Goal: Task Accomplishment & Management: Manage account settings

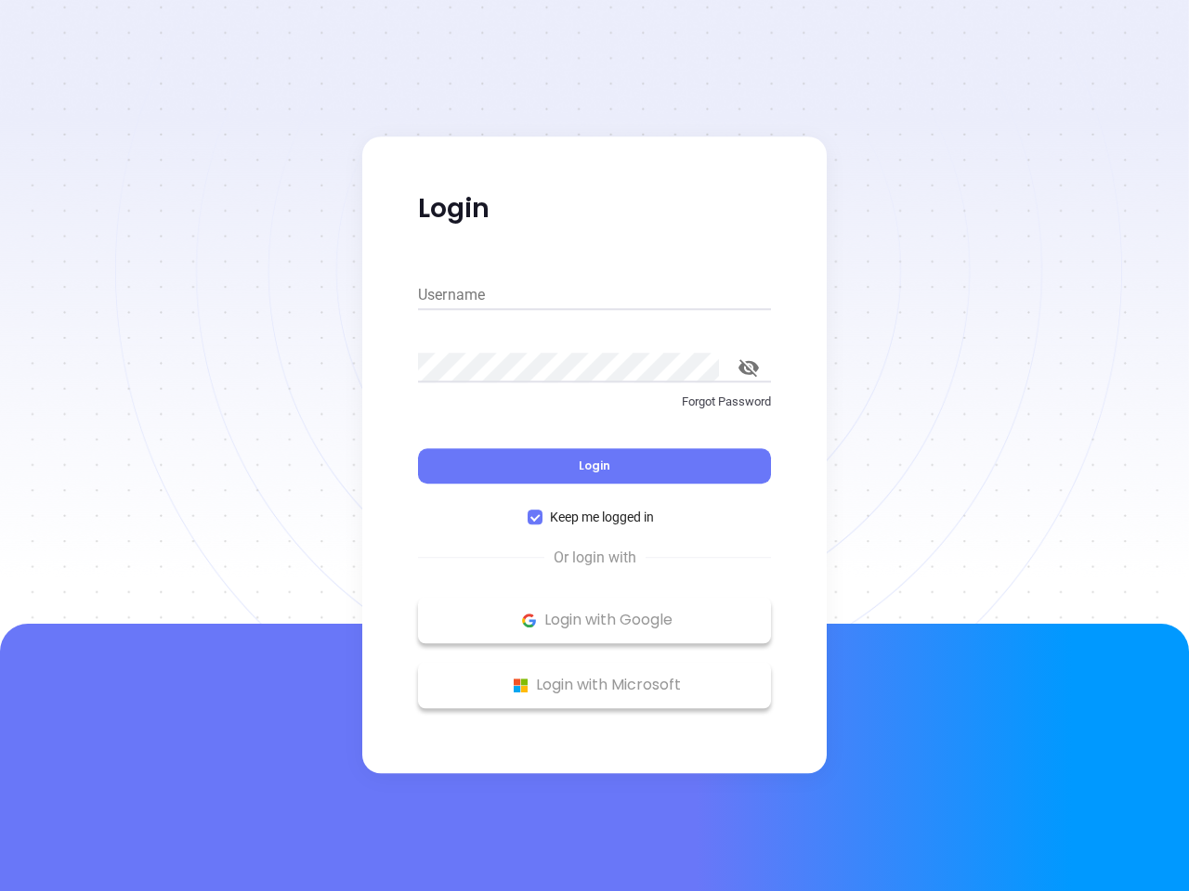
click at [594, 446] on div "Login" at bounding box center [594, 455] width 353 height 58
click at [594, 295] on input "Username" at bounding box center [594, 295] width 353 height 30
click at [748, 368] on icon "toggle password visibility" at bounding box center [748, 368] width 20 height 18
click at [594, 466] on span "Login" at bounding box center [594, 466] width 32 height 16
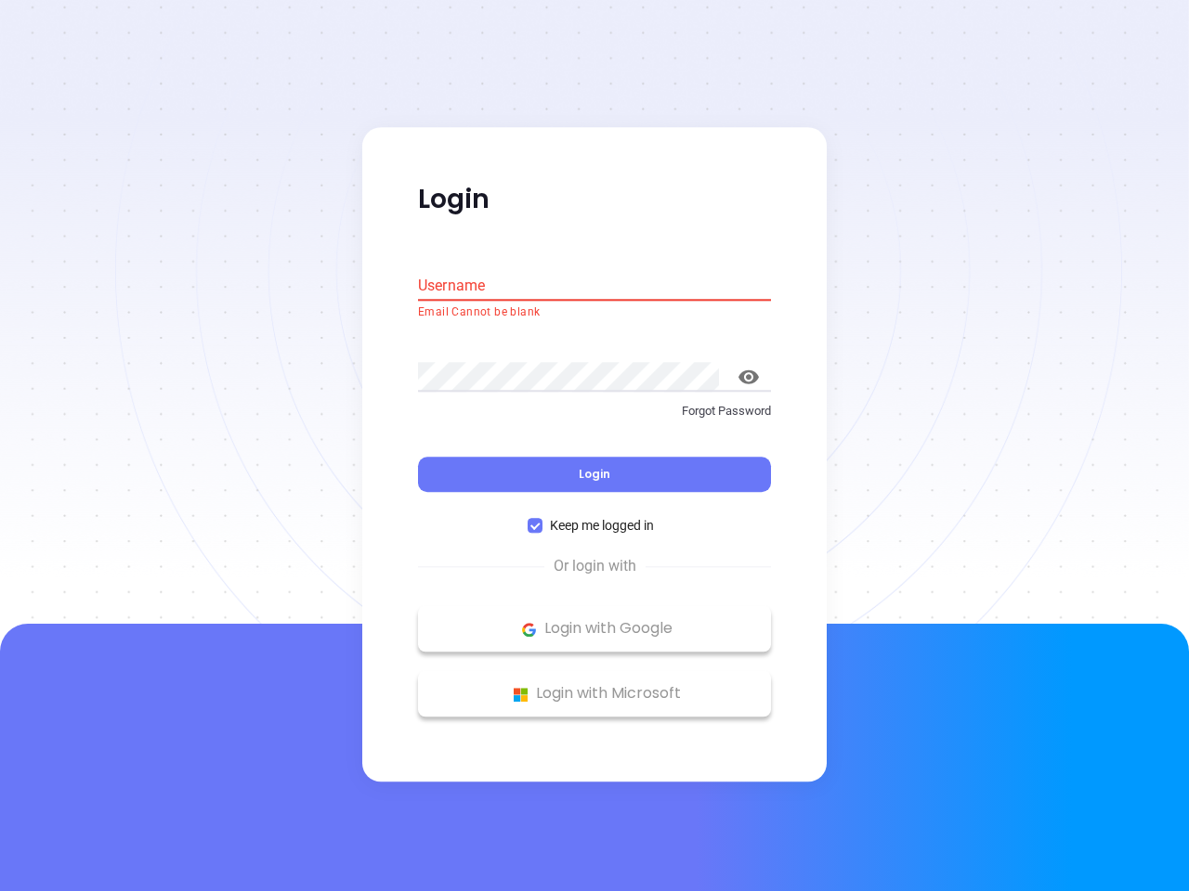
click at [594, 517] on span "Keep me logged in" at bounding box center [601, 526] width 119 height 20
click at [542, 519] on input "Keep me logged in" at bounding box center [534, 526] width 15 height 15
checkbox input "false"
click at [594, 620] on p "Login with Google" at bounding box center [594, 630] width 334 height 28
click at [594, 685] on p "Login with Microsoft" at bounding box center [594, 695] width 334 height 28
